Goal: Find specific page/section

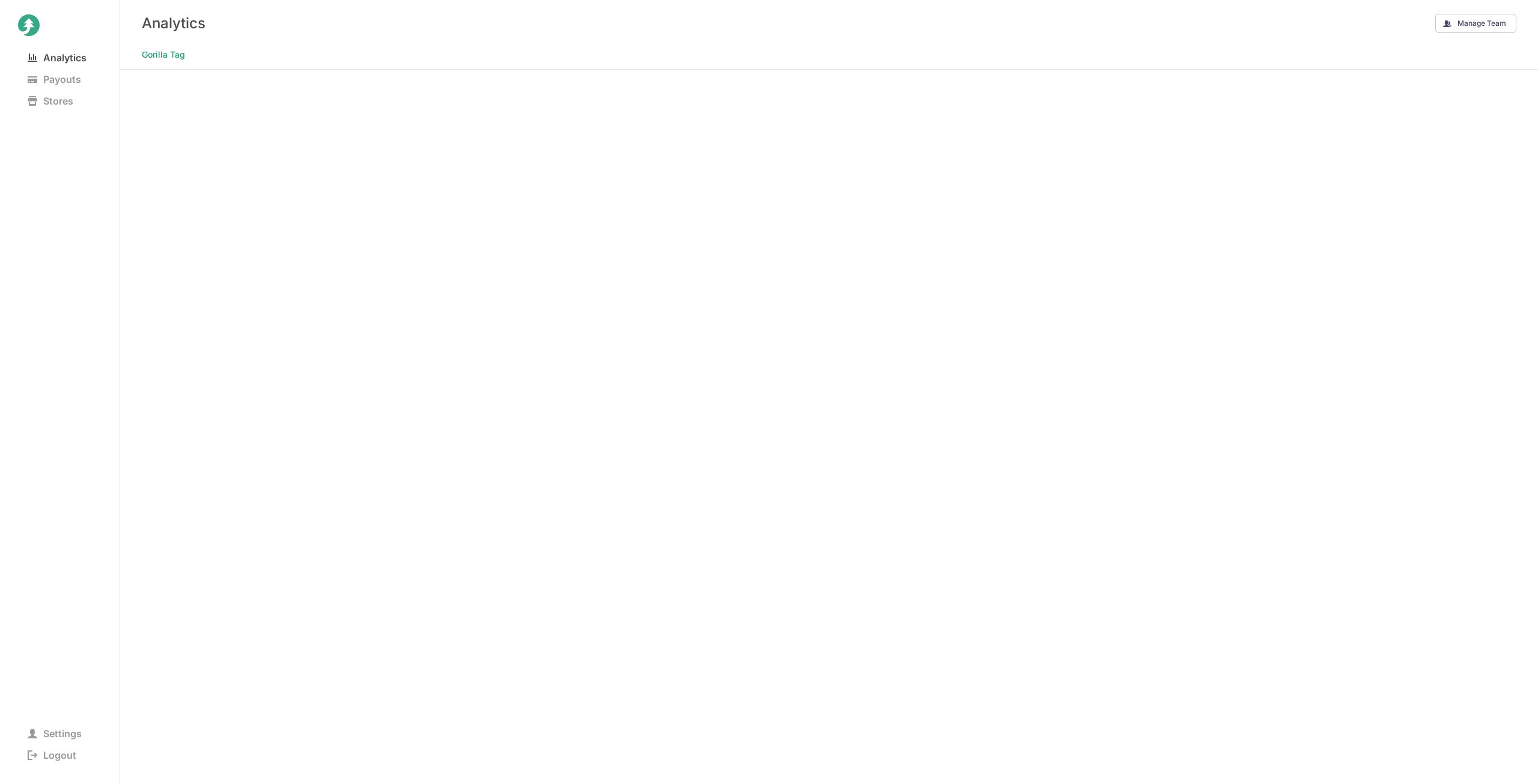
click at [60, 53] on span "Analytics" at bounding box center [57, 57] width 78 height 17
click at [41, 76] on span "Payouts" at bounding box center [54, 79] width 72 height 17
click at [68, 56] on span "Analytics" at bounding box center [57, 57] width 78 height 17
